Goal: Information Seeking & Learning: Understand process/instructions

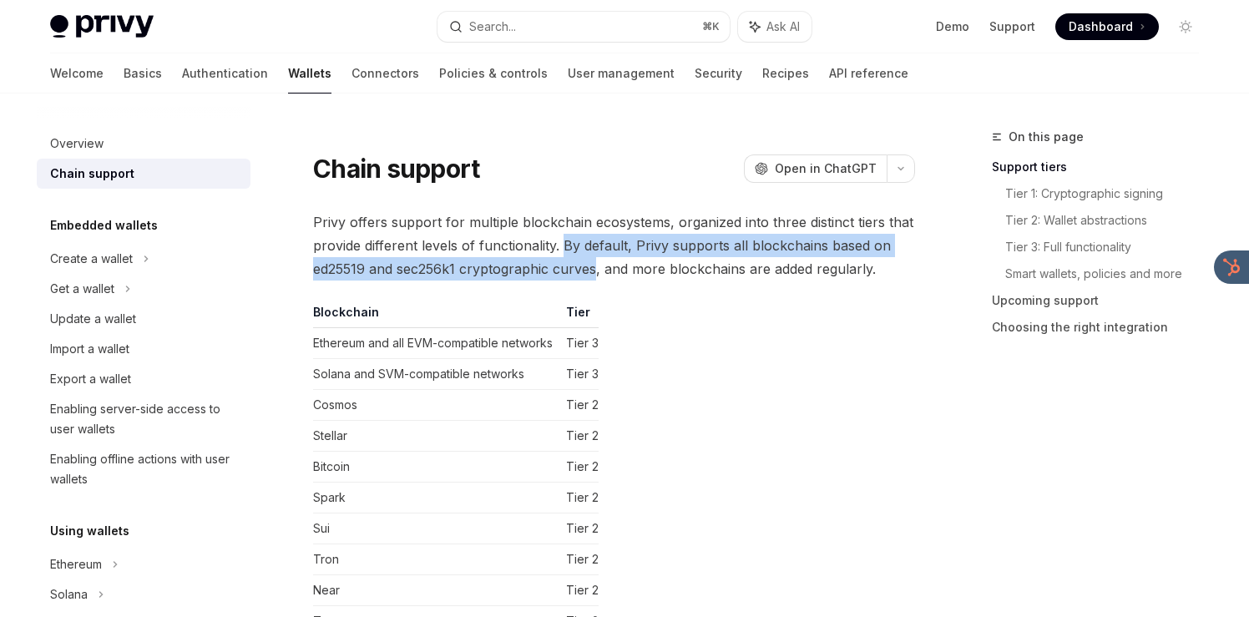
drag, startPoint x: 563, startPoint y: 245, endPoint x: 595, endPoint y: 270, distance: 41.1
click at [595, 270] on span "Privy offers support for multiple blockchain ecosystems, organized into three d…" at bounding box center [614, 245] width 602 height 70
copy span "By default, Privy supports all blockchains based on ed25519 and sec256k1 crypto…"
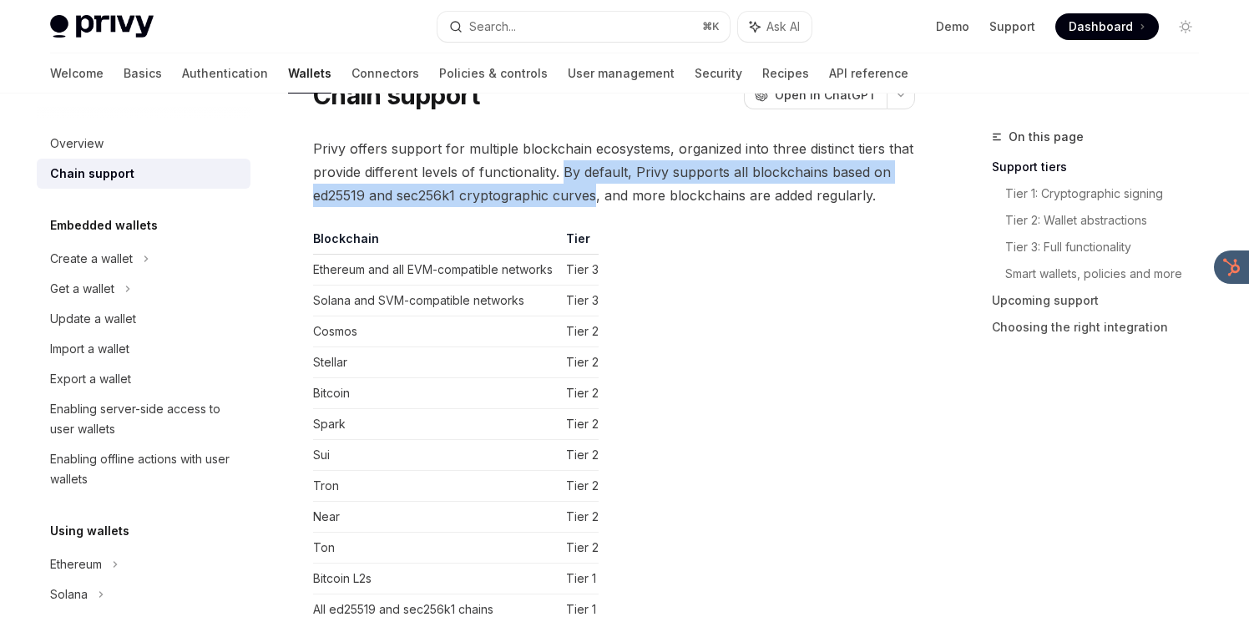
scroll to position [74, 0]
copy span "By default, Privy supports all blockchains based on ed25519 and sec256k1 crypto…"
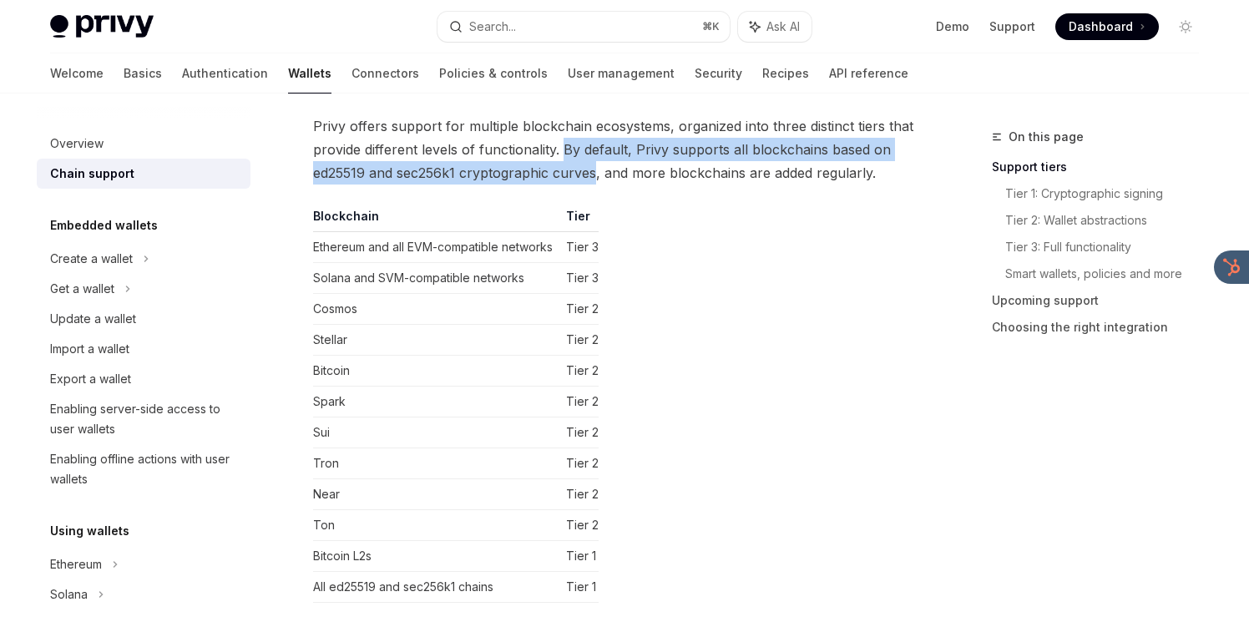
scroll to position [98, 0]
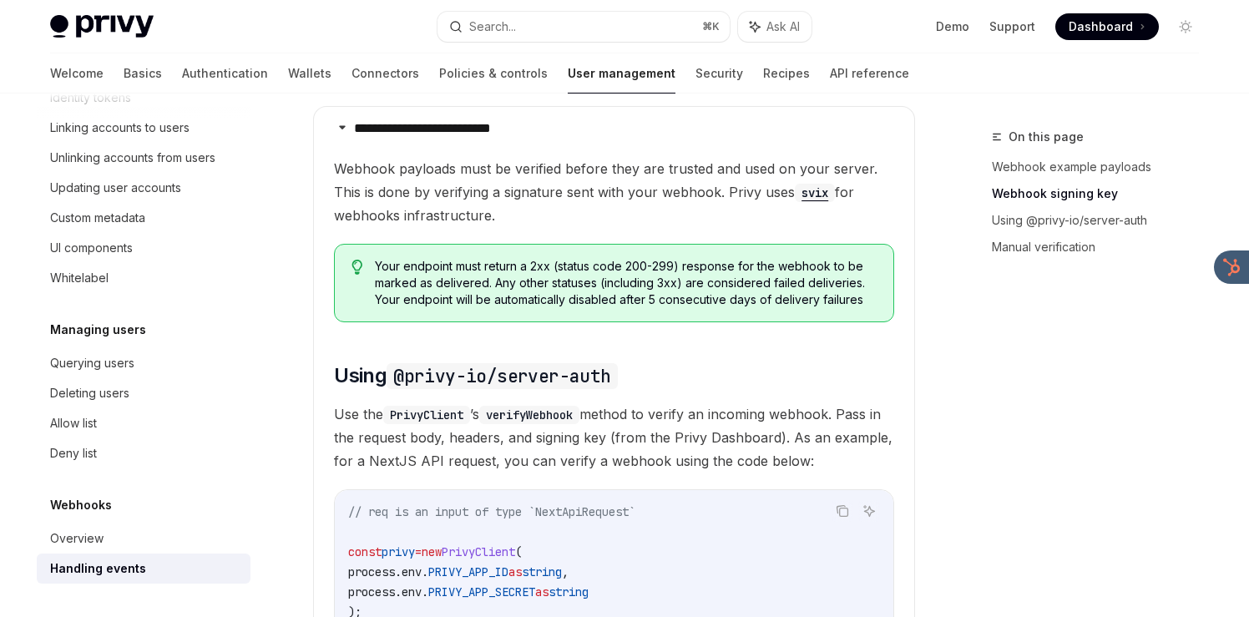
scroll to position [1066, 0]
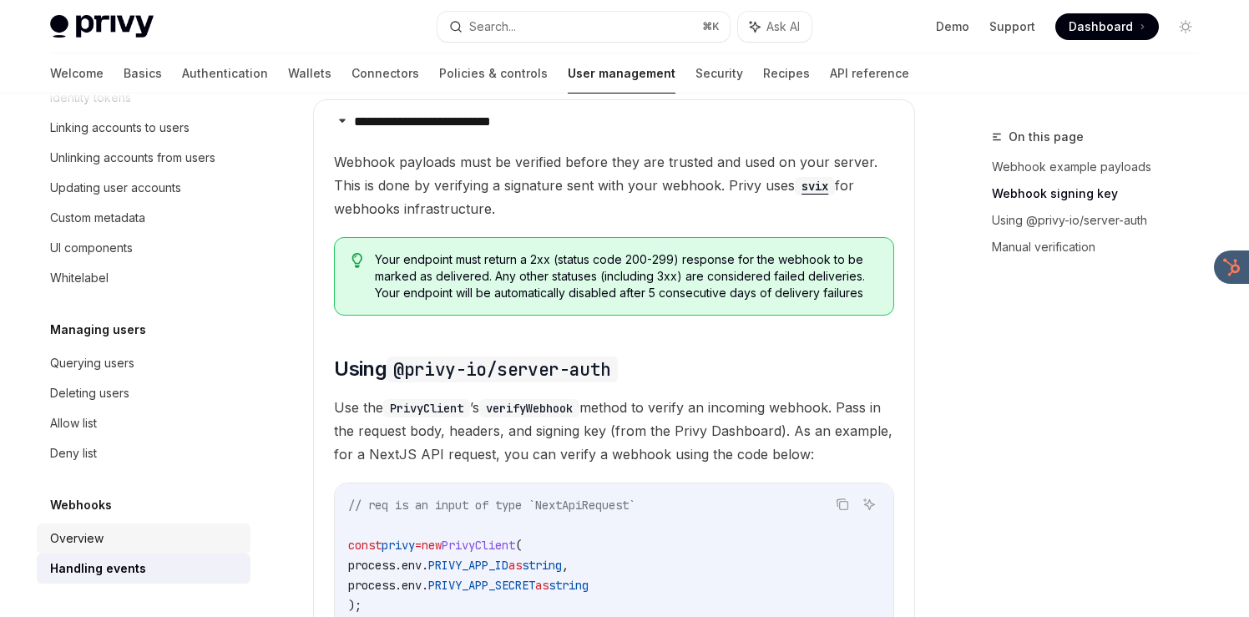
click at [166, 544] on div "Overview" at bounding box center [145, 538] width 190 height 20
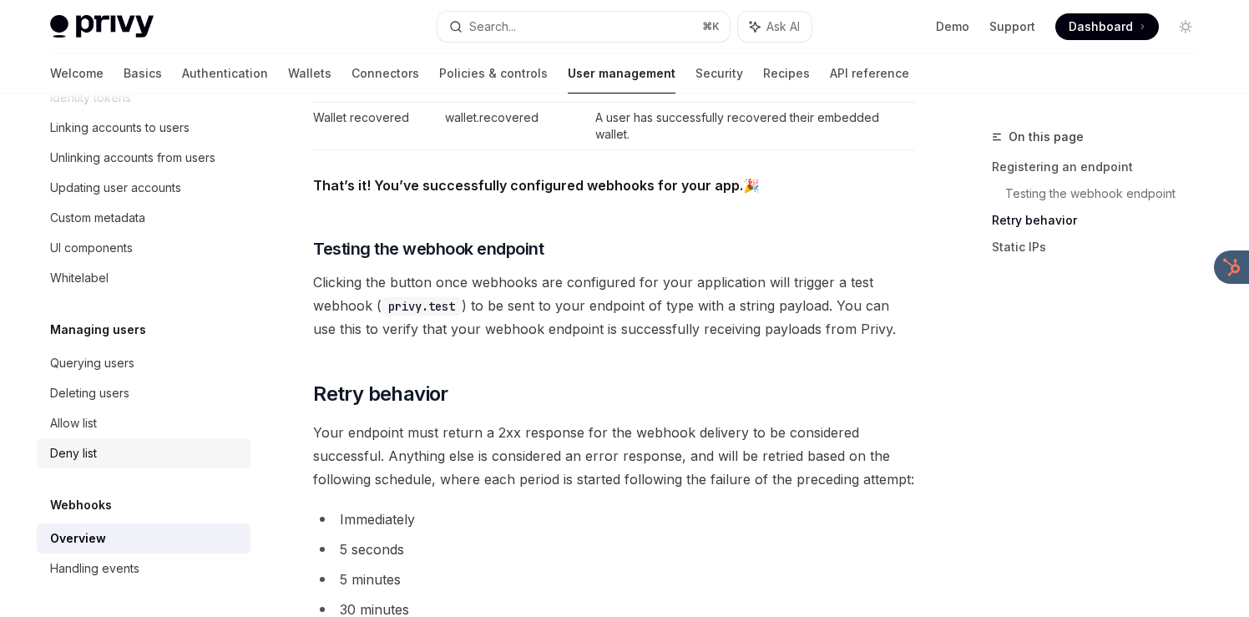
scroll to position [1567, 0]
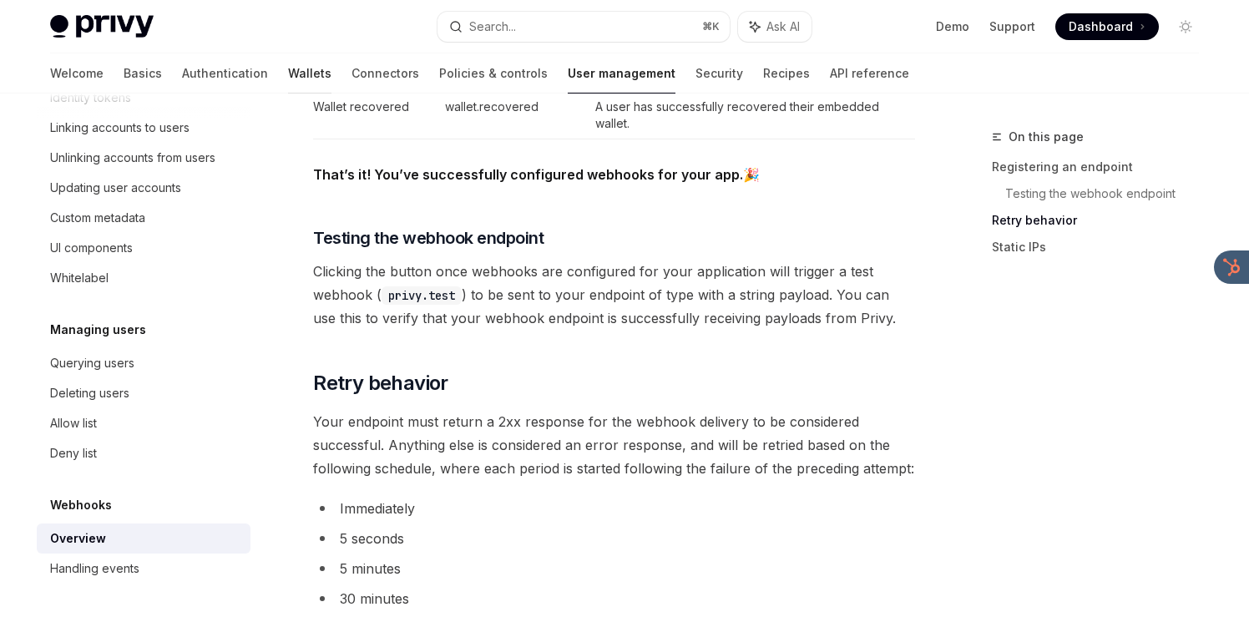
click at [288, 77] on link "Wallets" at bounding box center [309, 73] width 43 height 40
type textarea "*"
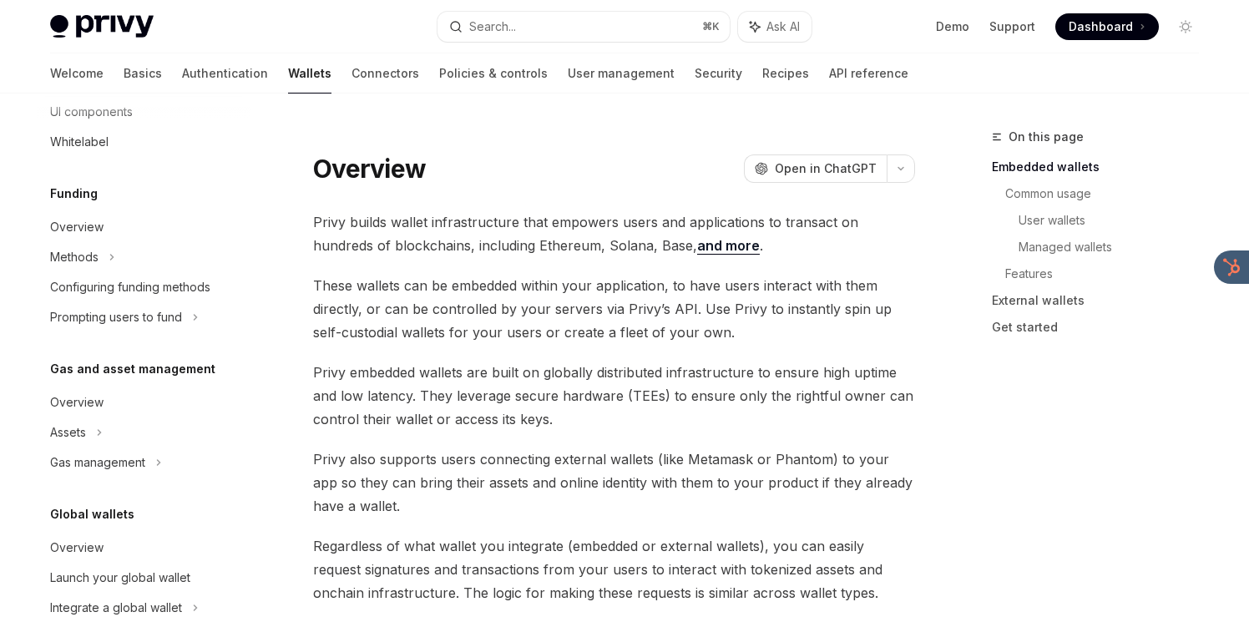
scroll to position [612, 0]
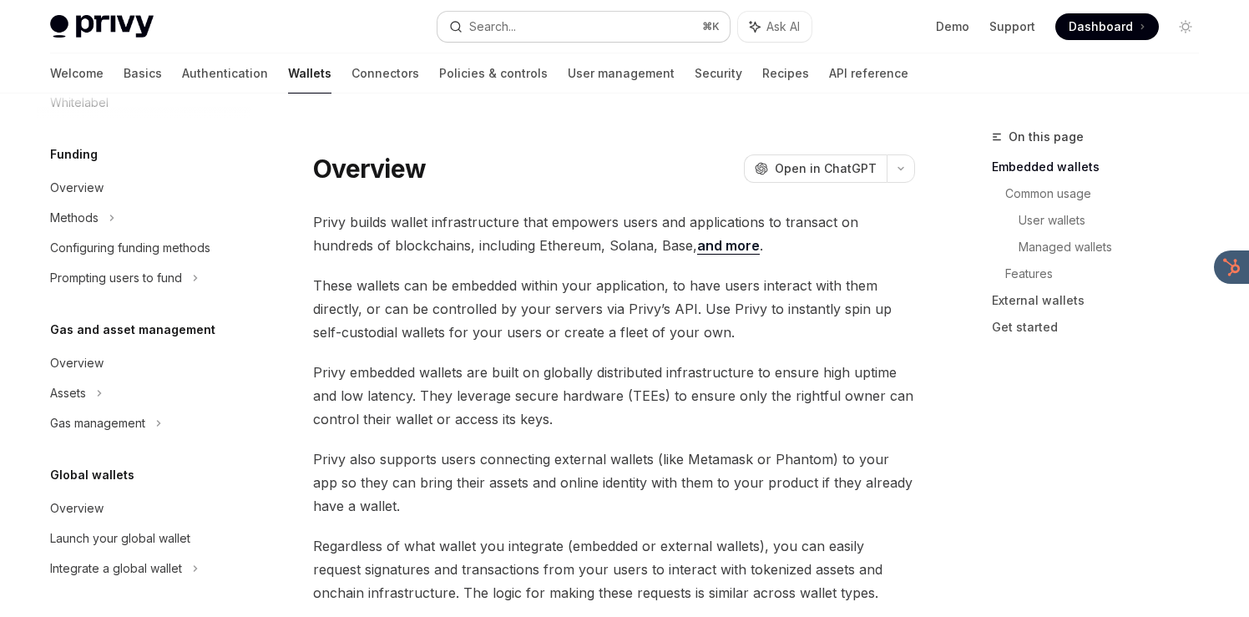
click at [511, 33] on div "Search..." at bounding box center [492, 27] width 47 height 20
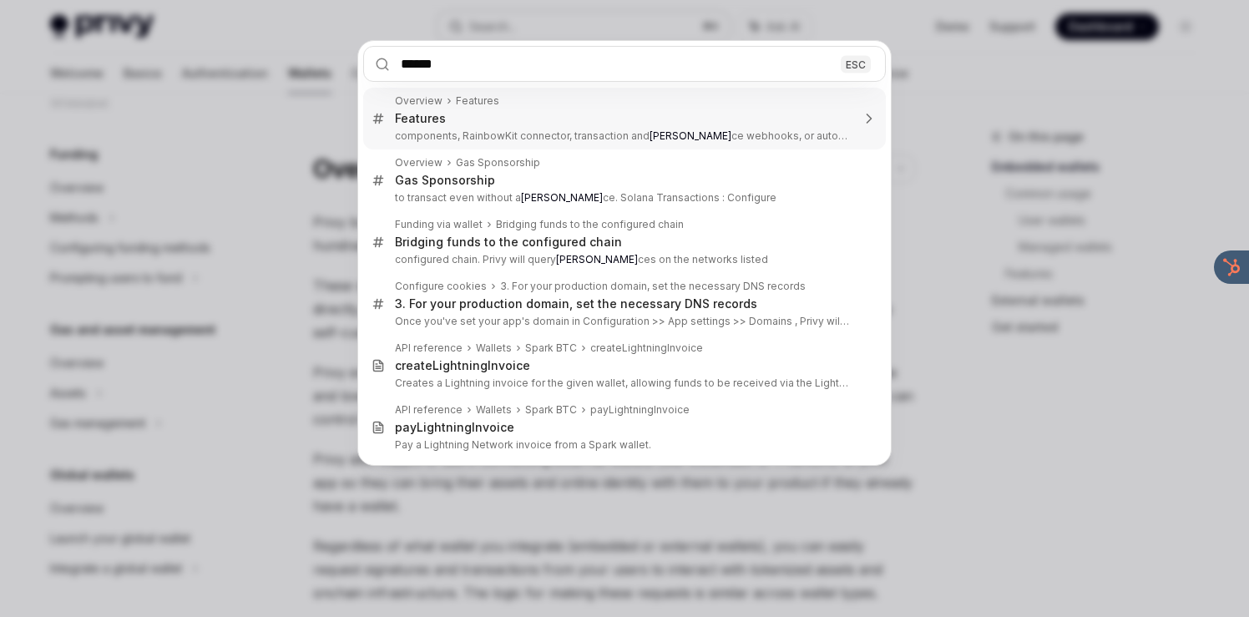
type input "*******"
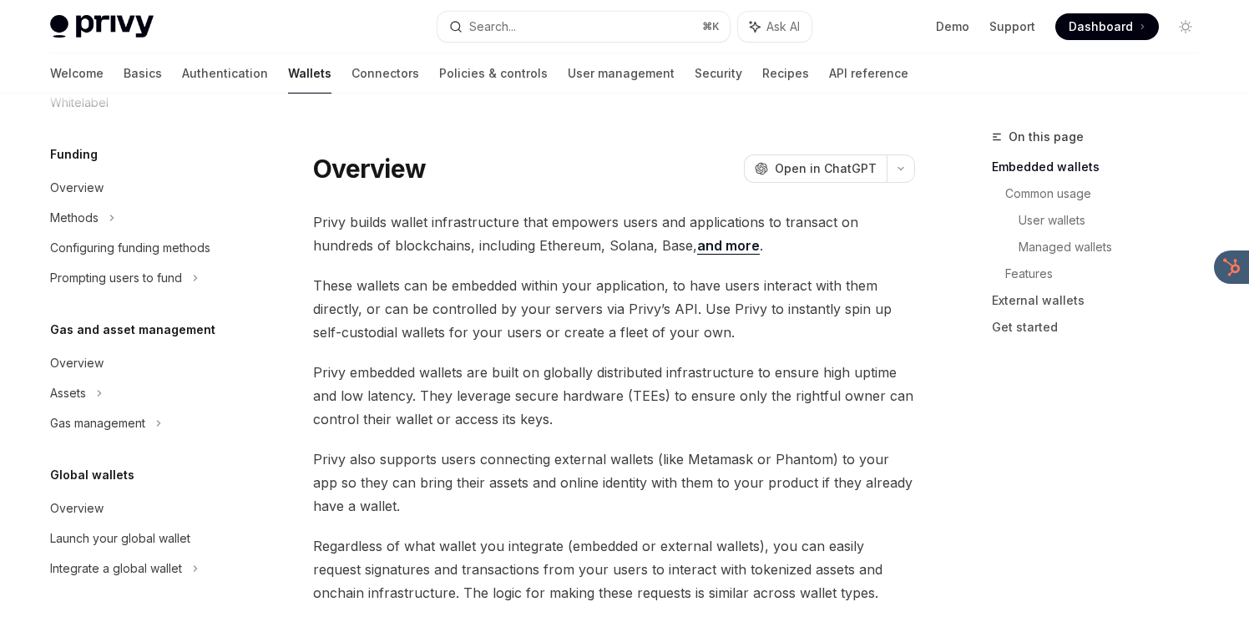
scroll to position [93, 0]
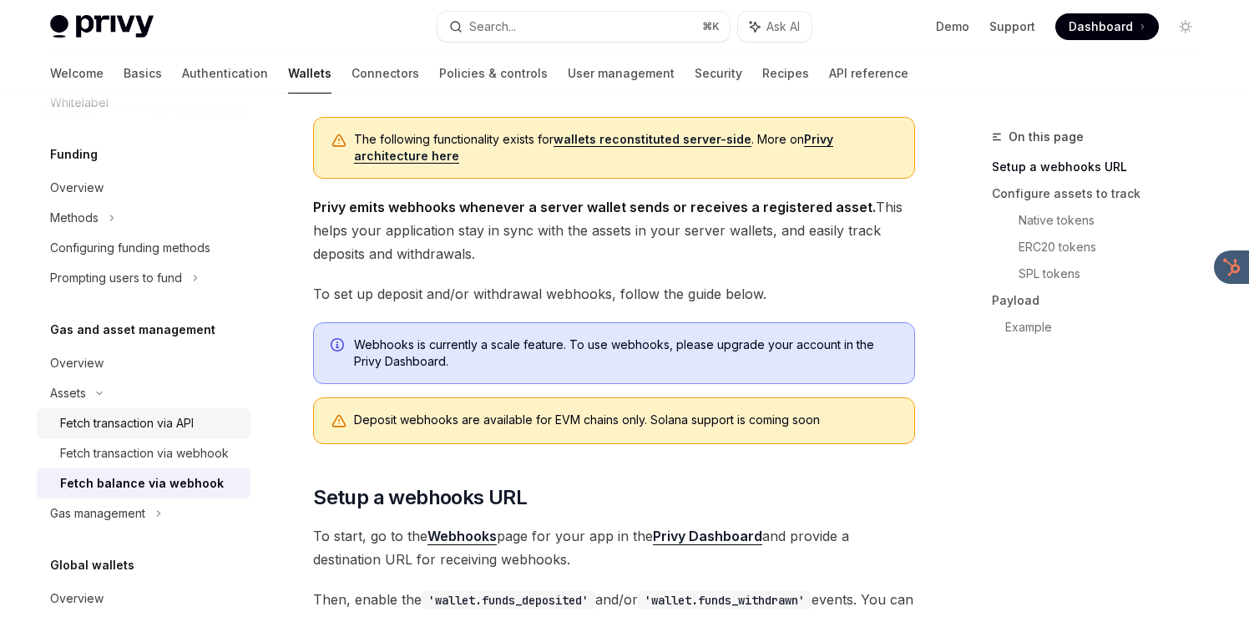
click at [182, 423] on div "Fetch transaction via API" at bounding box center [127, 423] width 134 height 20
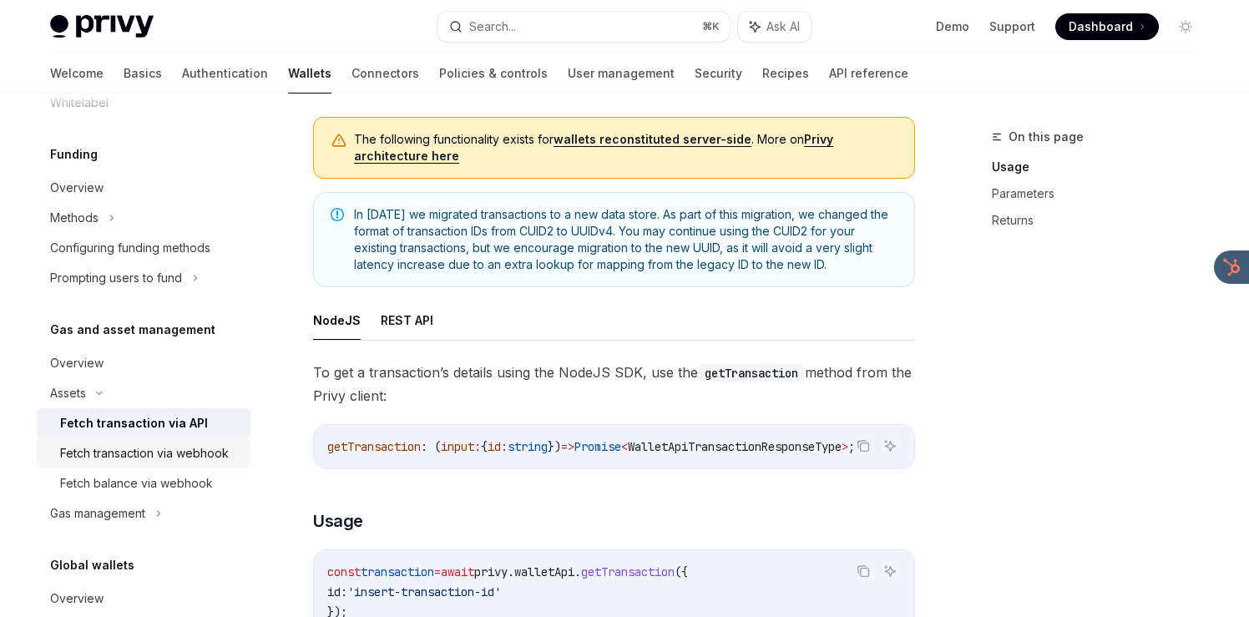
click at [179, 443] on div "Fetch transaction via webhook" at bounding box center [144, 453] width 169 height 20
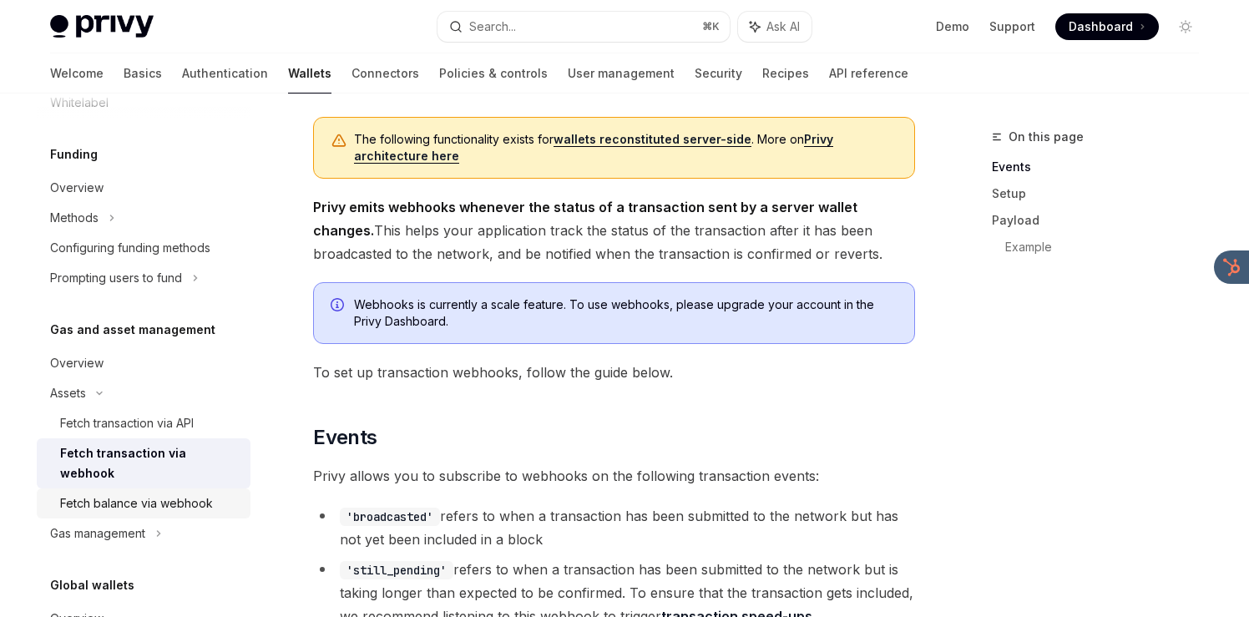
click at [177, 493] on div "Fetch balance via webhook" at bounding box center [136, 503] width 153 height 20
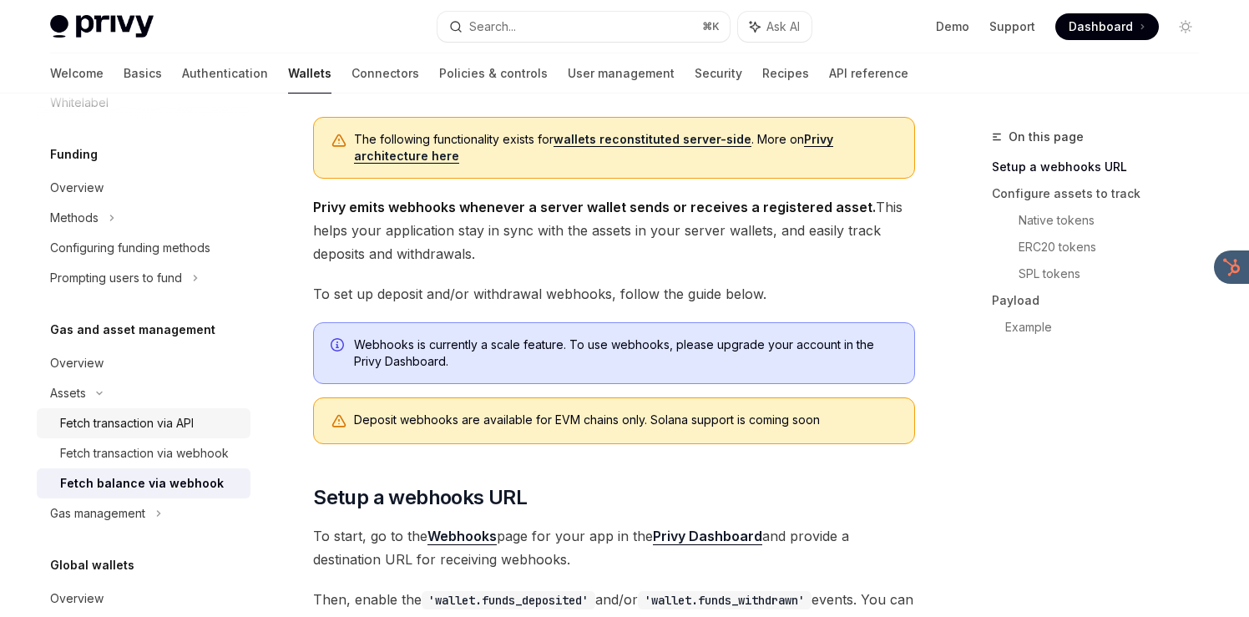
click at [192, 426] on div "Fetch transaction via API" at bounding box center [127, 423] width 134 height 20
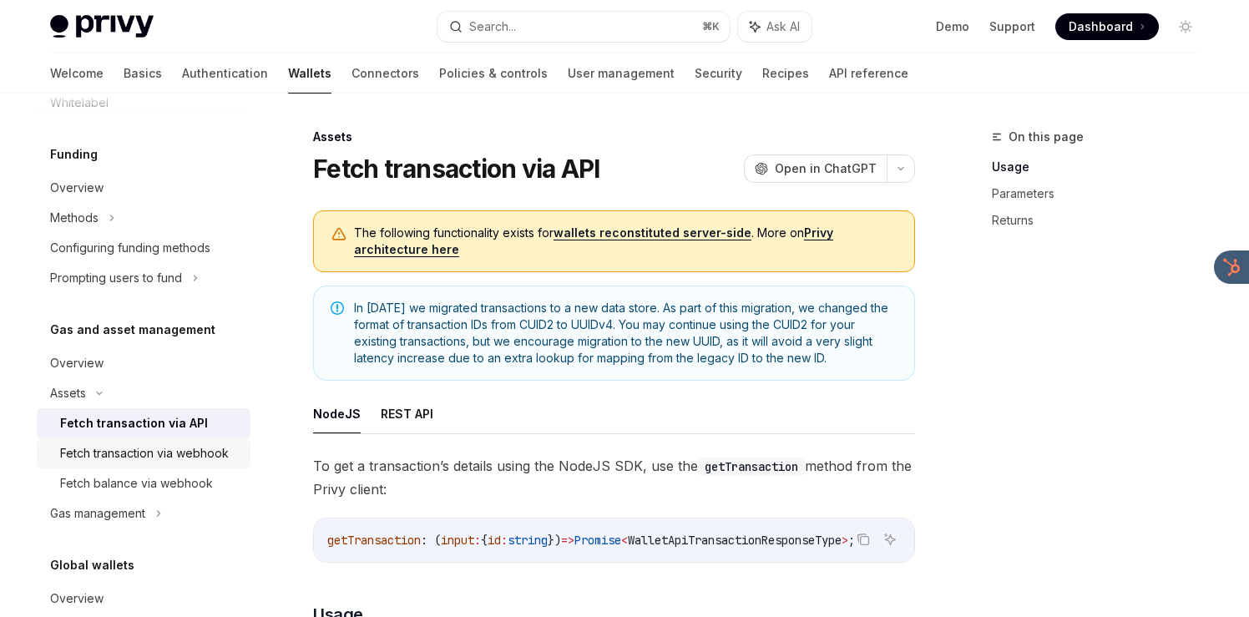
click at [174, 456] on div "Fetch transaction via webhook" at bounding box center [144, 453] width 169 height 20
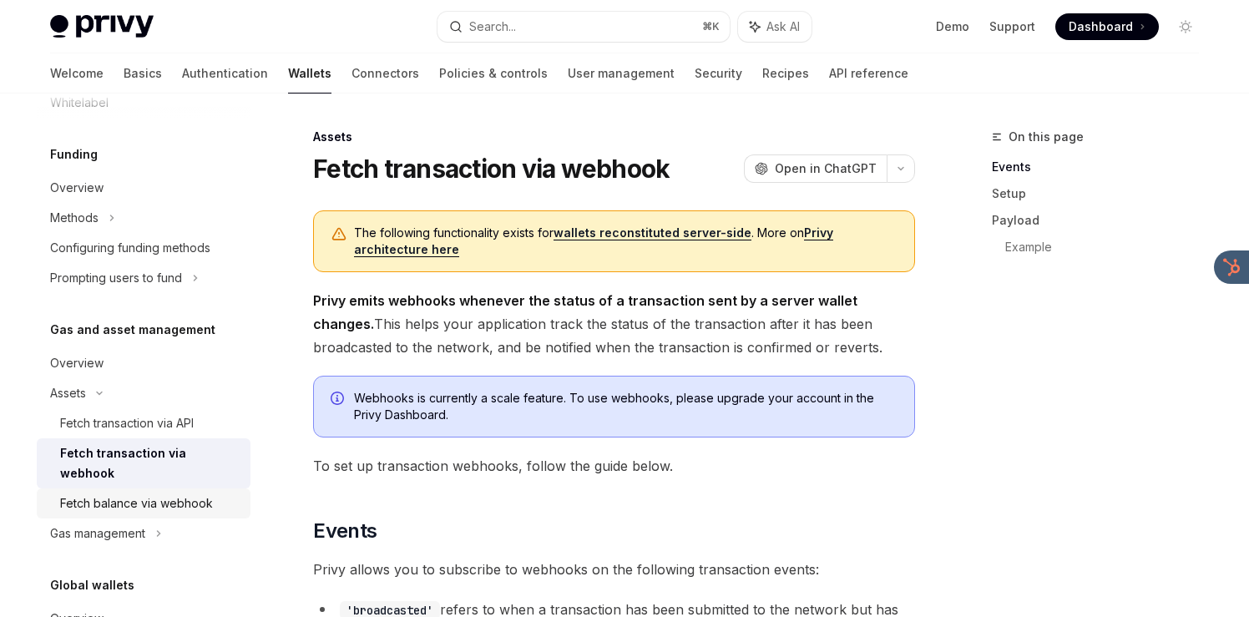
click at [174, 493] on div "Fetch balance via webhook" at bounding box center [136, 503] width 153 height 20
type textarea "*"
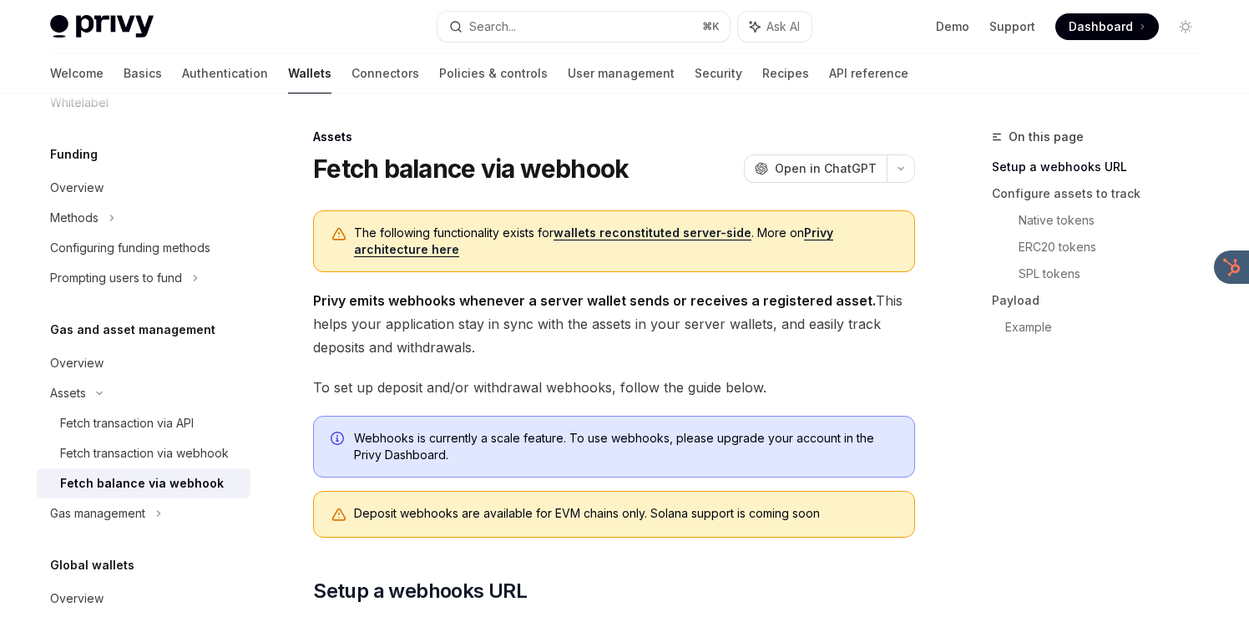
click at [428, 326] on span "Privy emits webhooks whenever a server wallet sends or receives a registered as…" at bounding box center [614, 324] width 602 height 70
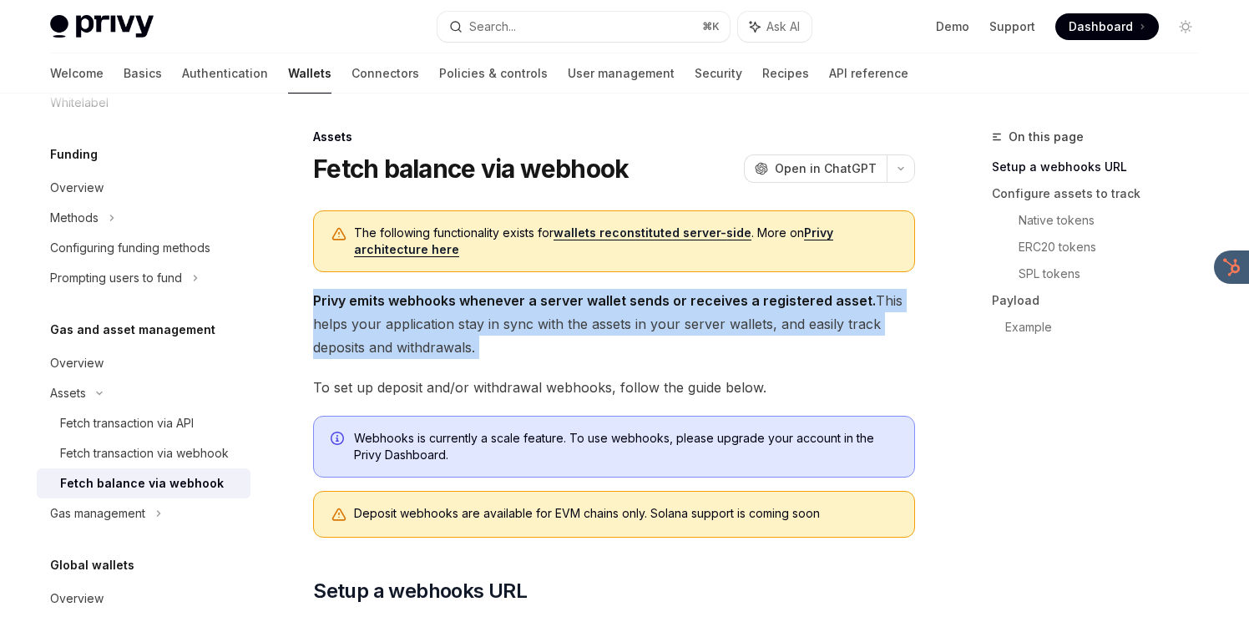
click at [428, 326] on span "Privy emits webhooks whenever a server wallet sends or receives a registered as…" at bounding box center [614, 324] width 602 height 70
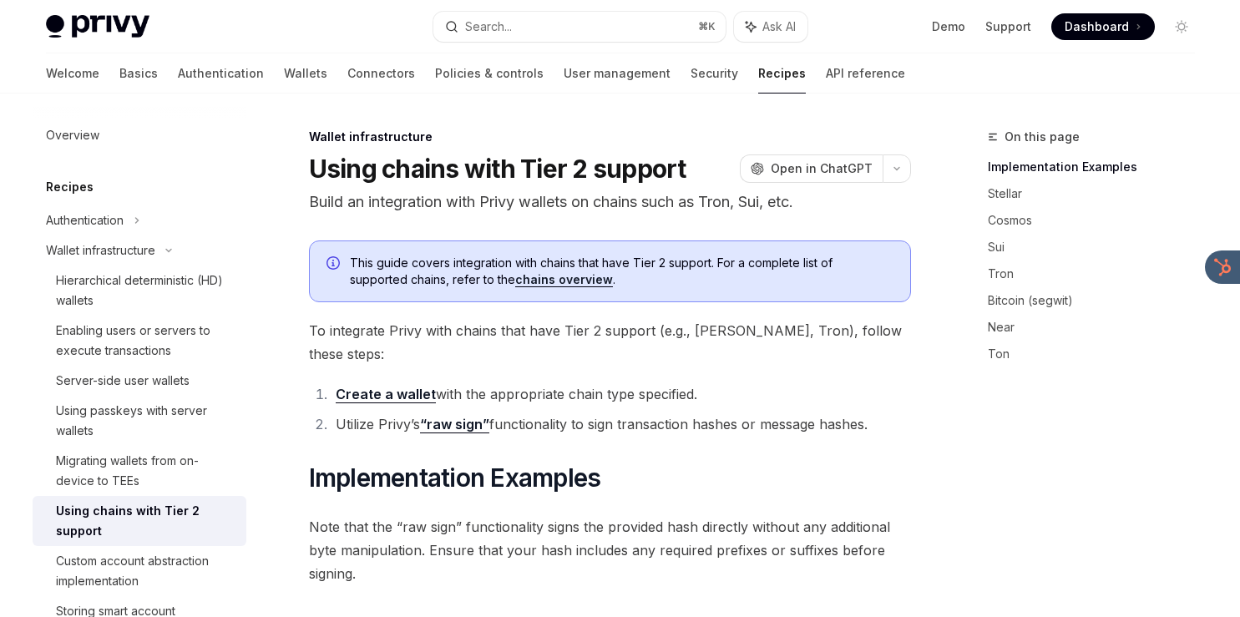
scroll to position [474, 0]
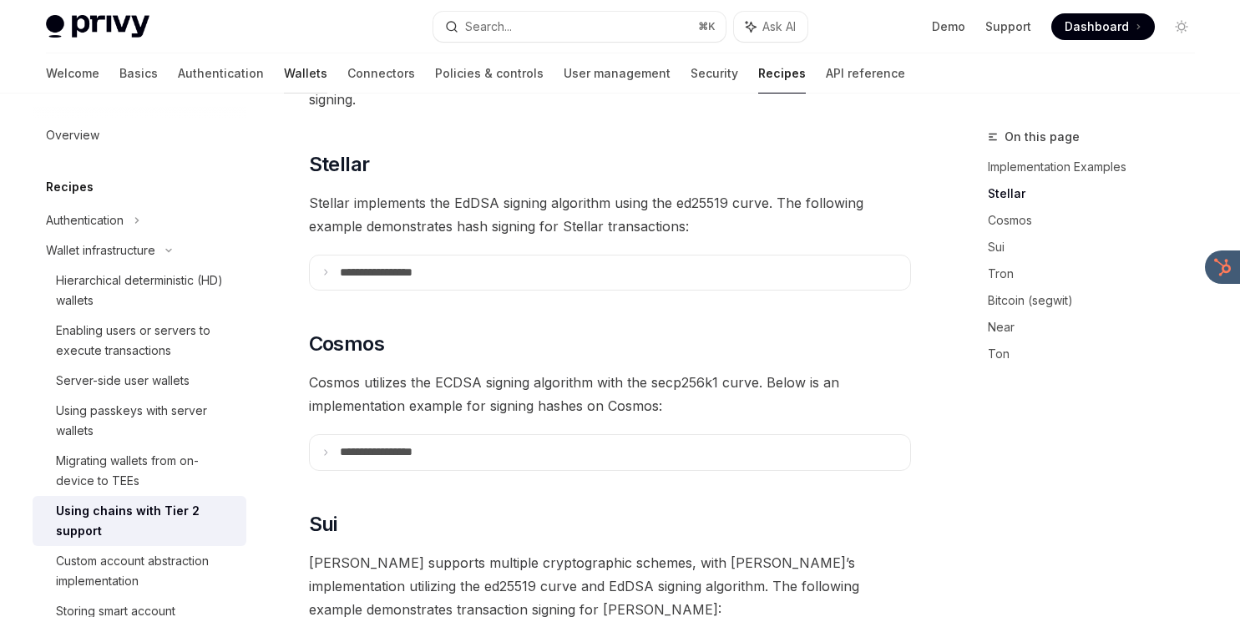
click at [284, 66] on link "Wallets" at bounding box center [305, 73] width 43 height 40
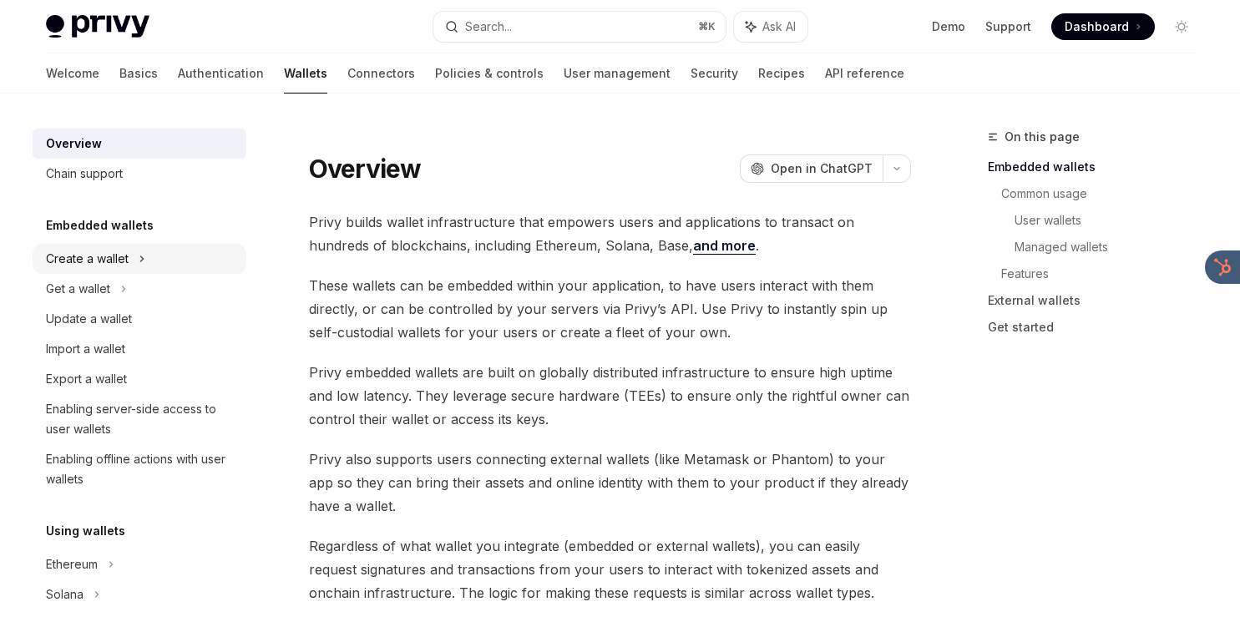
click at [135, 258] on div "Create a wallet" at bounding box center [140, 259] width 214 height 30
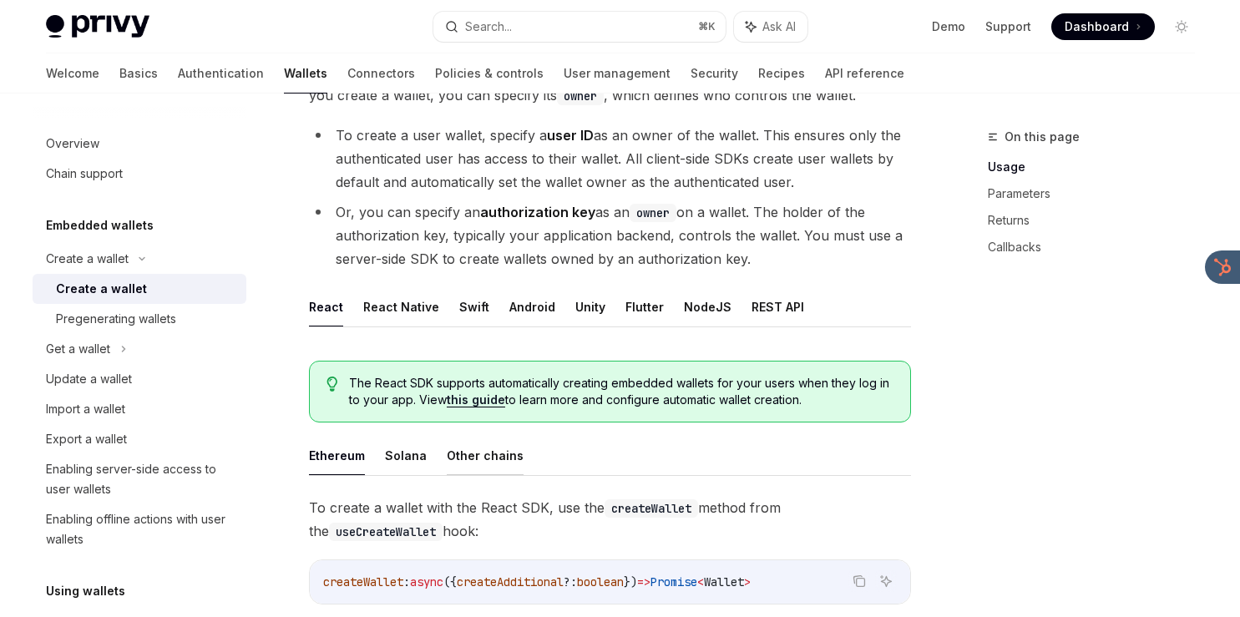
click at [510, 455] on button "Other chains" at bounding box center [485, 455] width 77 height 39
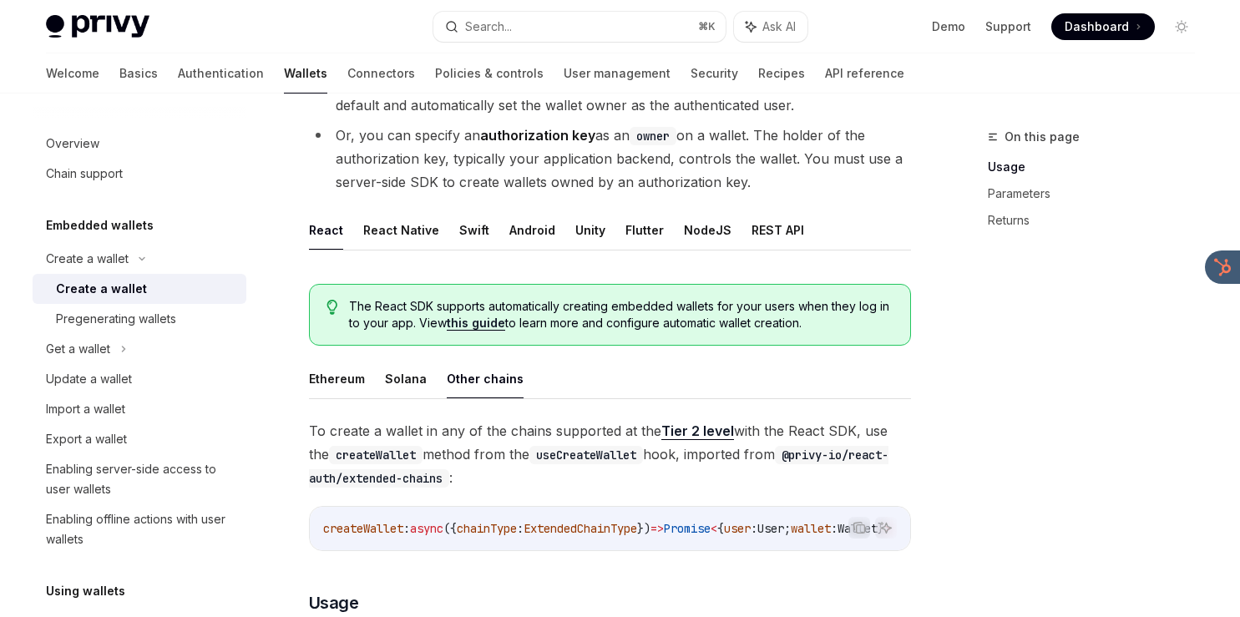
scroll to position [241, 0]
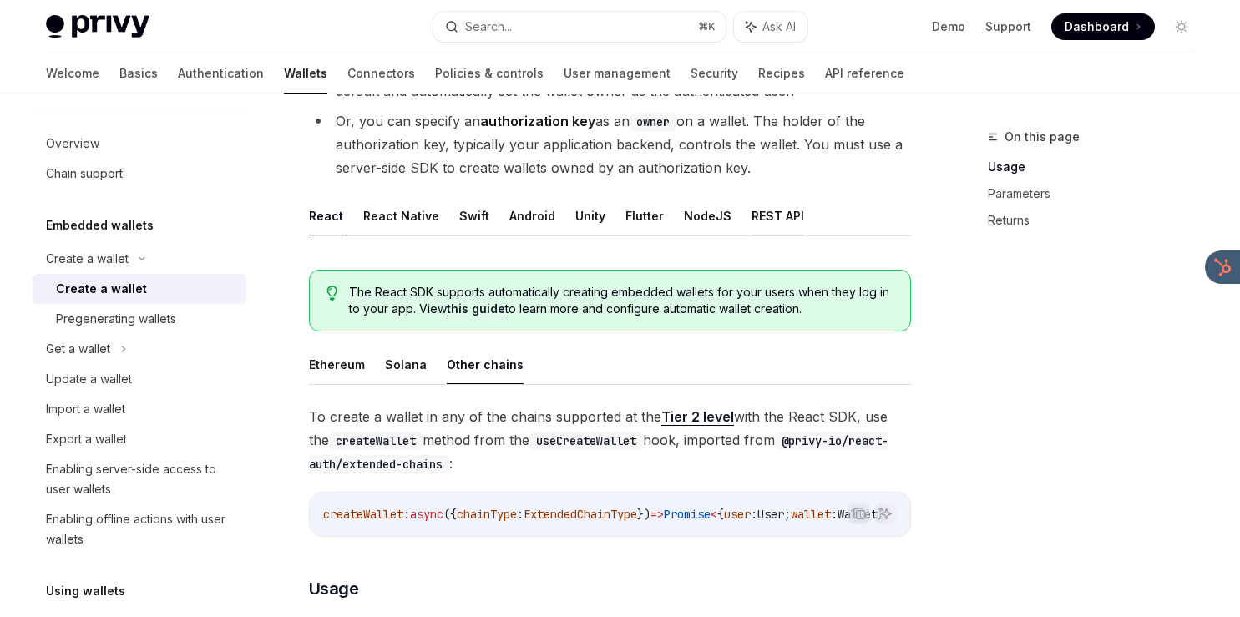
click at [751, 202] on button "REST API" at bounding box center [777, 215] width 53 height 39
type textarea "*"
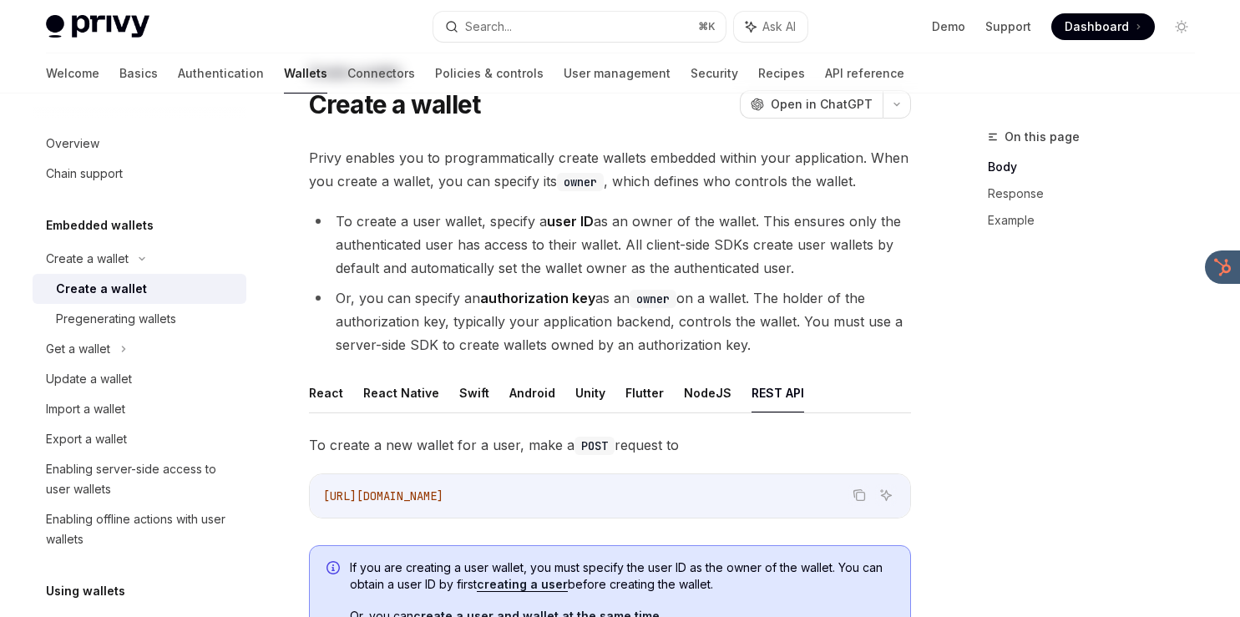
scroll to position [65, 0]
